Goal: Information Seeking & Learning: Learn about a topic

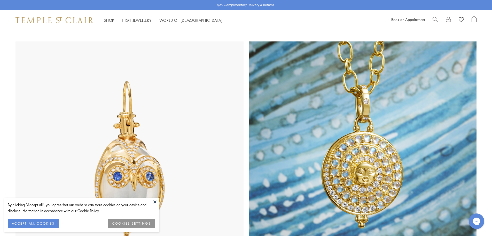
scroll to position [284, 0]
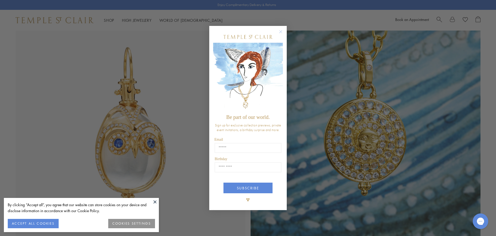
drag, startPoint x: 495, startPoint y: 54, endPoint x: 495, endPoint y: 63, distance: 8.8
click at [282, 32] on circle "Close dialog" at bounding box center [281, 31] width 6 height 6
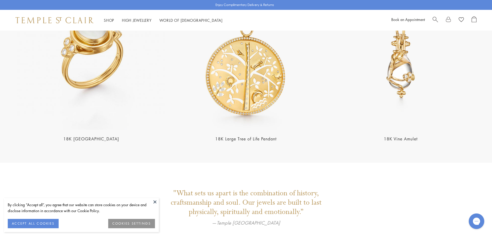
scroll to position [1211, 0]
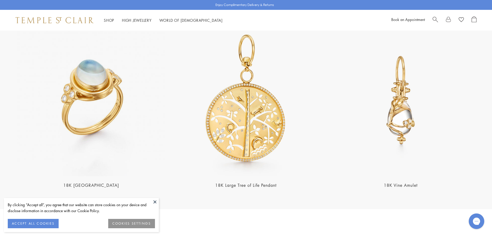
click at [399, 121] on img at bounding box center [401, 100] width 152 height 152
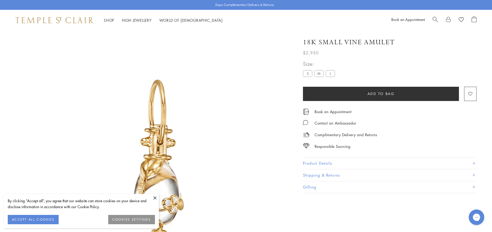
scroll to position [31, 0]
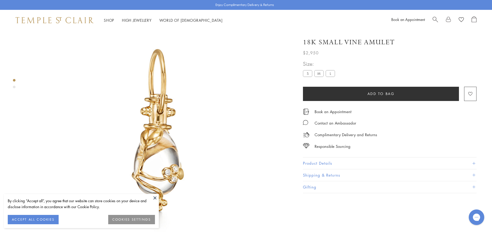
click at [330, 72] on label "L" at bounding box center [330, 73] width 9 height 6
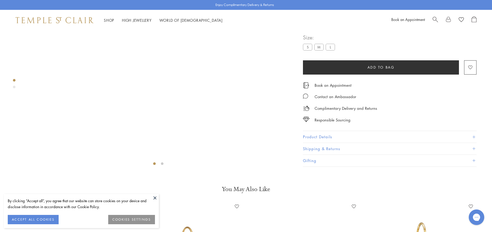
scroll to position [108, 0]
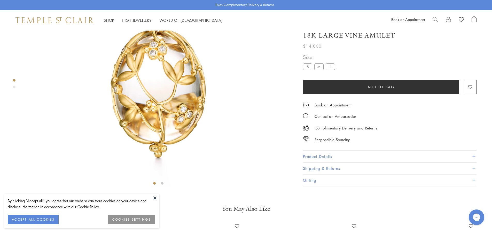
click at [341, 162] on button "Product Details" at bounding box center [390, 157] width 174 height 12
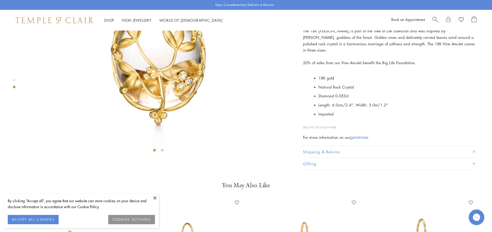
scroll to position [134, 0]
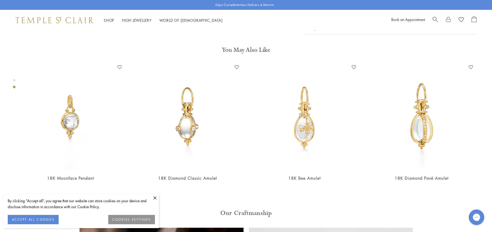
scroll to position [289, 0]
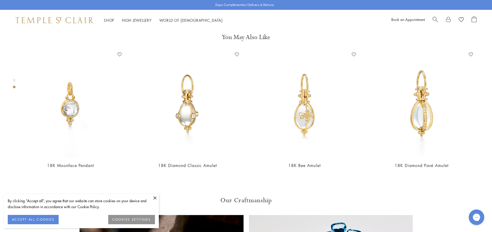
click at [155, 198] on button at bounding box center [155, 198] width 8 height 8
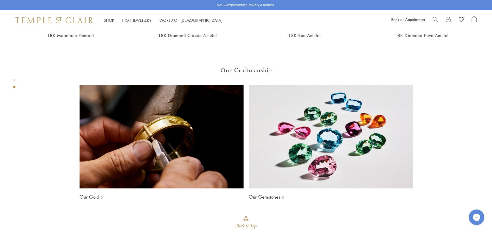
scroll to position [290, 0]
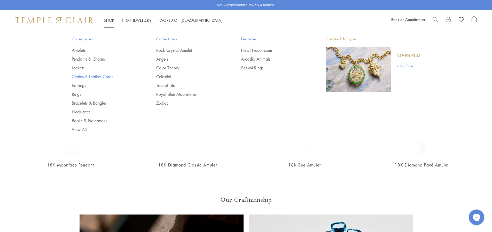
click at [84, 75] on link "Chains & Leather Cords" at bounding box center [104, 77] width 64 height 6
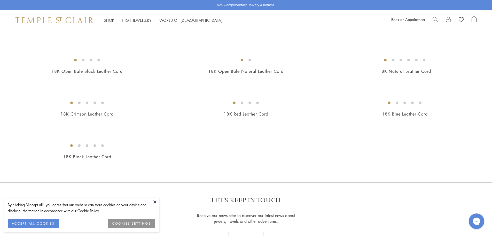
scroll to position [233, 0]
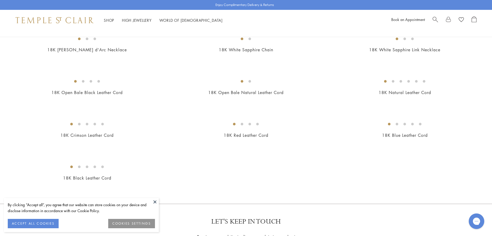
click at [0, 0] on img at bounding box center [0, 0] width 0 height 0
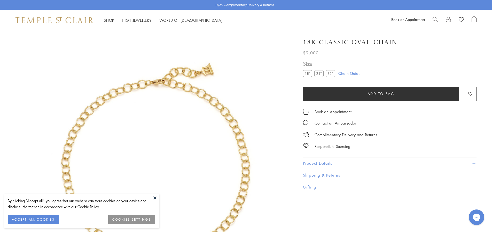
scroll to position [31, 0]
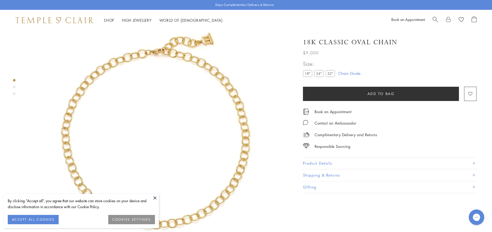
click at [317, 74] on label "24"" at bounding box center [319, 73] width 9 height 6
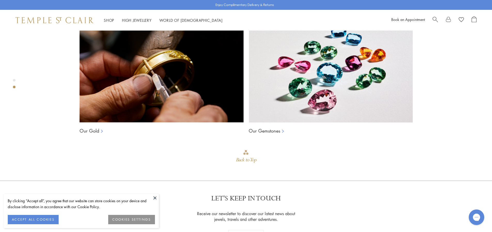
scroll to position [341, 0]
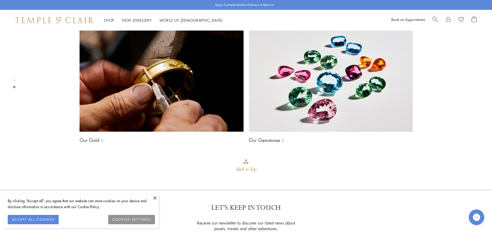
click at [154, 198] on button at bounding box center [155, 198] width 8 height 8
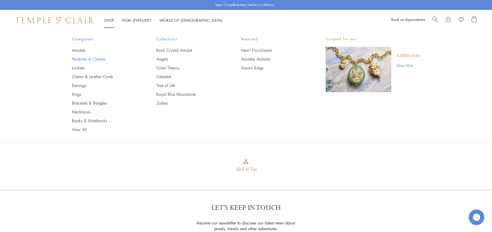
click at [97, 59] on link "Pendants & Charms" at bounding box center [104, 59] width 64 height 6
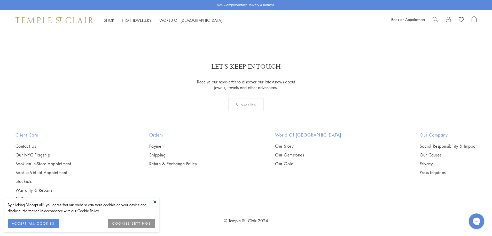
scroll to position [3960, 0]
click at [238, 28] on link "2" at bounding box center [238, 21] width 17 height 14
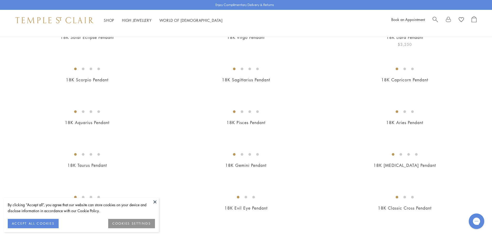
scroll to position [78, 0]
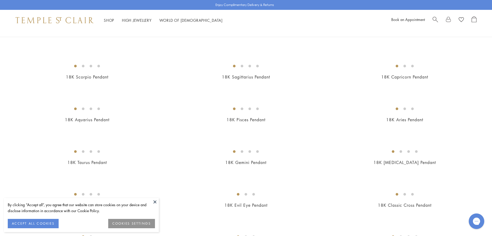
click at [155, 203] on button at bounding box center [155, 202] width 8 height 8
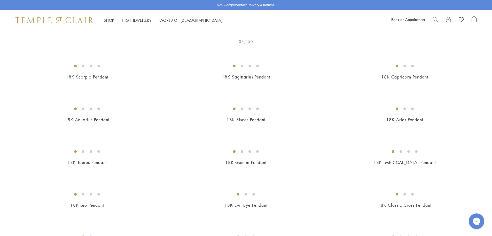
scroll to position [0, 0]
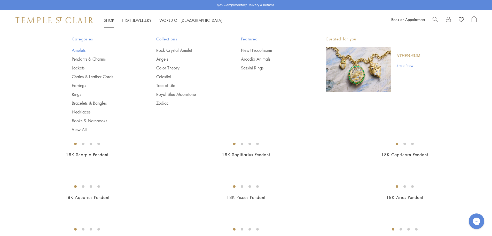
click at [75, 51] on link "Amulets" at bounding box center [104, 50] width 64 height 6
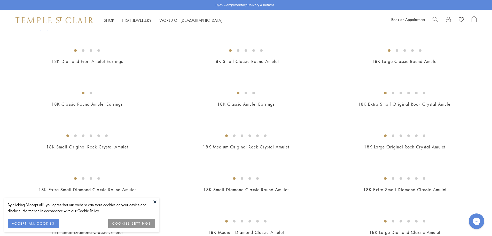
scroll to position [233, 0]
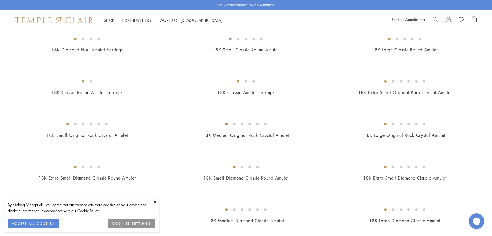
click at [0, 0] on img at bounding box center [0, 0] width 0 height 0
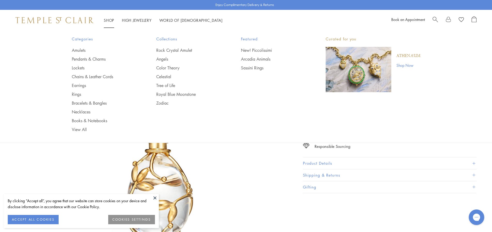
click at [112, 21] on link "Shop Shop" at bounding box center [109, 20] width 10 height 5
click at [83, 76] on link "Chains & Leather Cords" at bounding box center [104, 77] width 64 height 6
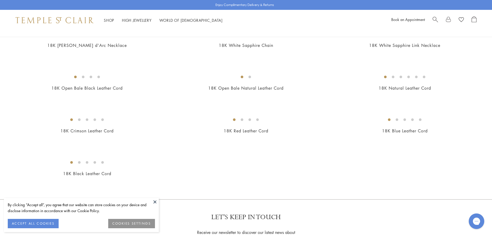
scroll to position [233, 0]
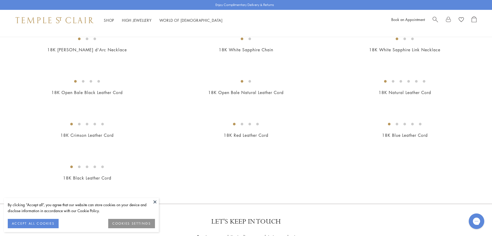
click at [0, 0] on img at bounding box center [0, 0] width 0 height 0
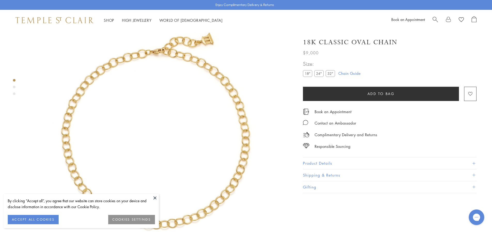
click at [317, 75] on label "24"" at bounding box center [319, 73] width 9 height 6
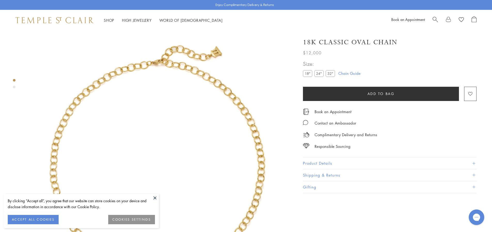
click at [153, 197] on button at bounding box center [155, 198] width 8 height 8
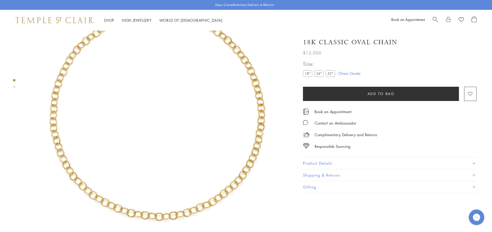
scroll to position [52, 0]
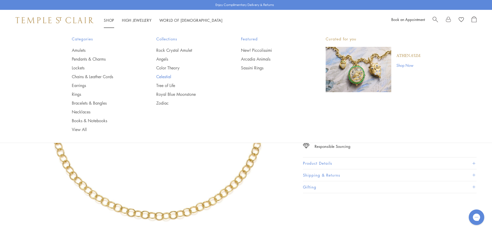
click at [164, 75] on link "Celestial" at bounding box center [188, 77] width 64 height 6
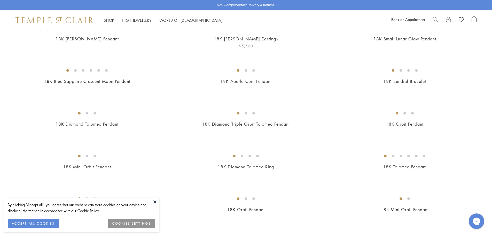
scroll to position [181, 0]
click at [155, 202] on button at bounding box center [155, 202] width 8 height 8
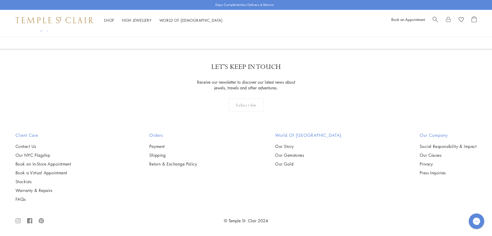
scroll to position [1293, 0]
click at [0, 0] on img at bounding box center [0, 0] width 0 height 0
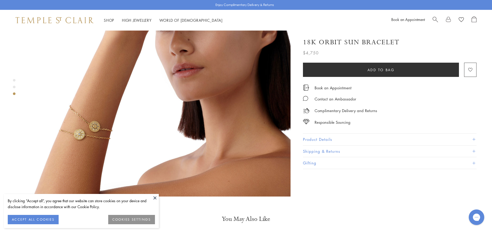
scroll to position [646, 0]
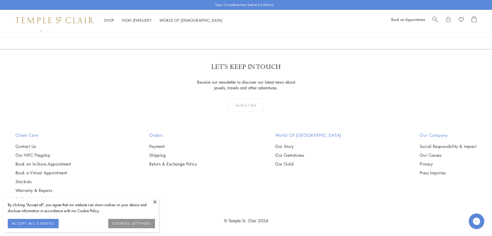
scroll to position [1214, 0]
click at [156, 202] on button at bounding box center [155, 202] width 8 height 8
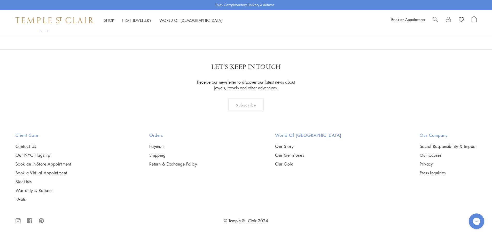
scroll to position [3153, 0]
click at [240, 28] on link "2" at bounding box center [238, 21] width 17 height 14
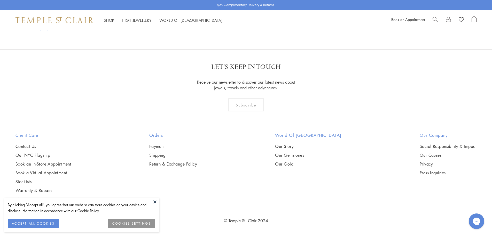
scroll to position [1318, 0]
click at [0, 0] on img at bounding box center [0, 0] width 0 height 0
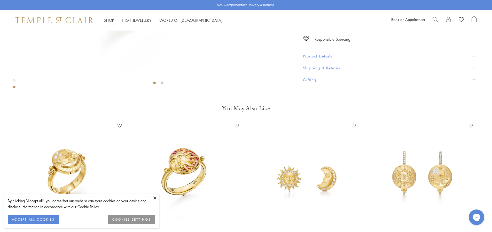
scroll to position [263, 0]
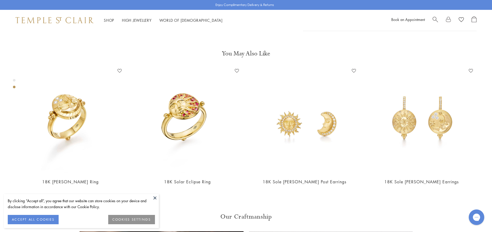
click at [13, 80] on div "Product gallery navigation" at bounding box center [14, 80] width 3 height 3
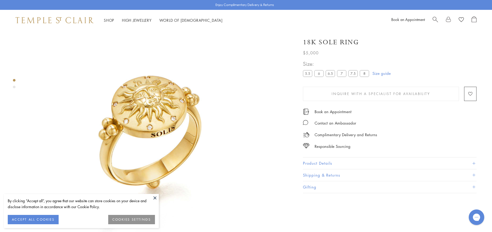
scroll to position [36, 0]
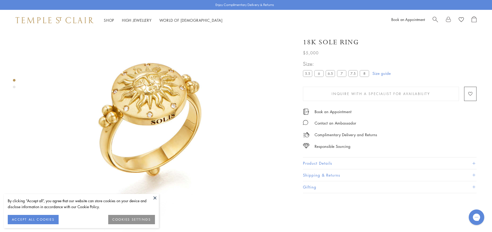
click at [331, 163] on button "Product Details" at bounding box center [390, 163] width 174 height 12
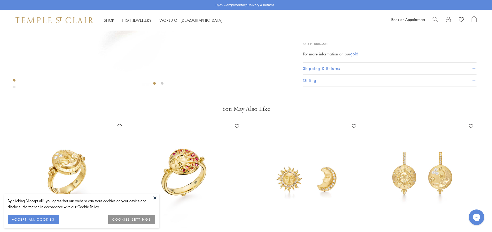
scroll to position [242, 0]
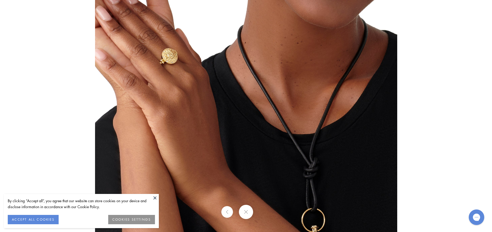
click at [165, 73] on img at bounding box center [246, 116] width 302 height 302
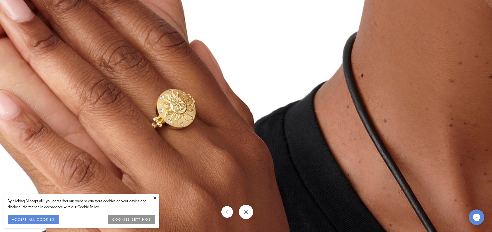
click at [249, 213] on button at bounding box center [246, 211] width 14 height 14
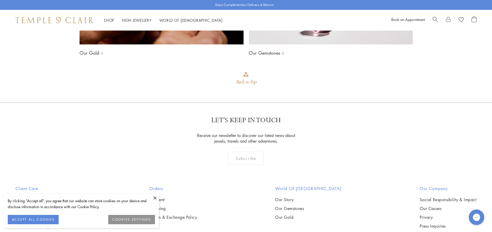
scroll to position [553, 0]
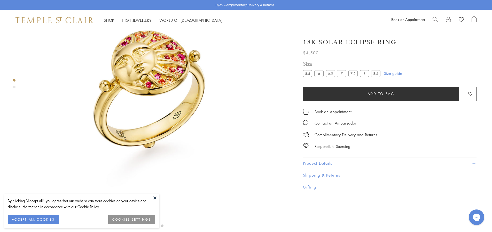
scroll to position [56, 0]
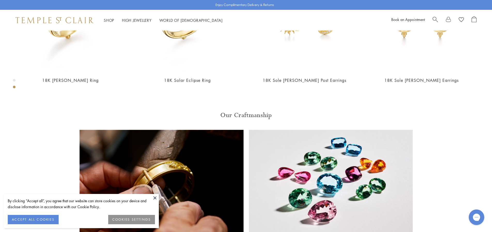
scroll to position [364, 0]
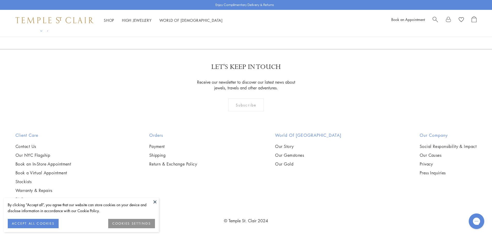
scroll to position [2327, 0]
click at [155, 202] on button at bounding box center [155, 202] width 8 height 8
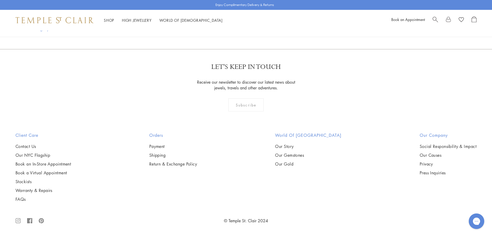
scroll to position [3231, 0]
click at [263, 28] on link "3" at bounding box center [263, 21] width 17 height 14
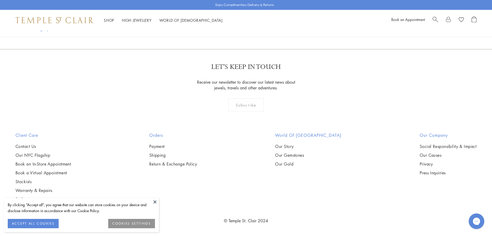
scroll to position [465, 0]
